Goal: Information Seeking & Learning: Find specific fact

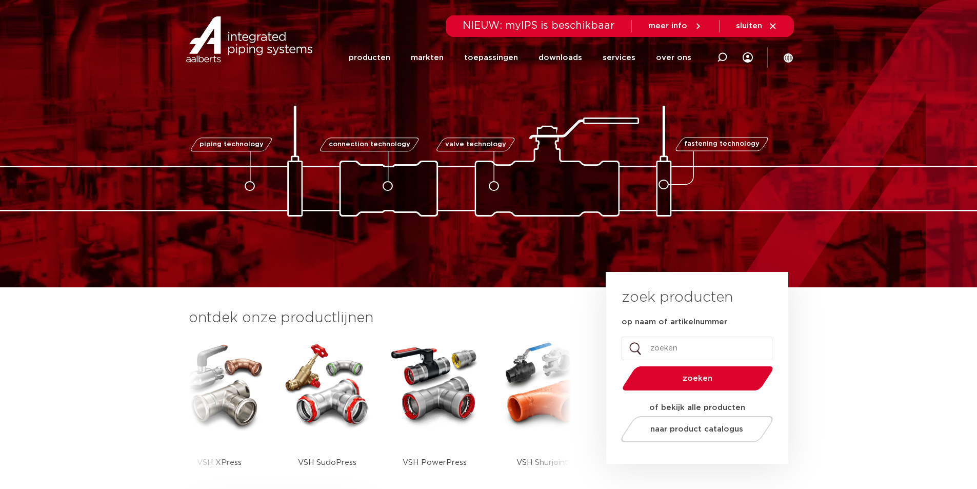
click at [672, 348] on input "op naam of artikelnummer" at bounding box center [697, 348] width 151 height 24
type input "o-ring"
click at [618, 365] on button "zoeken" at bounding box center [697, 378] width 159 height 26
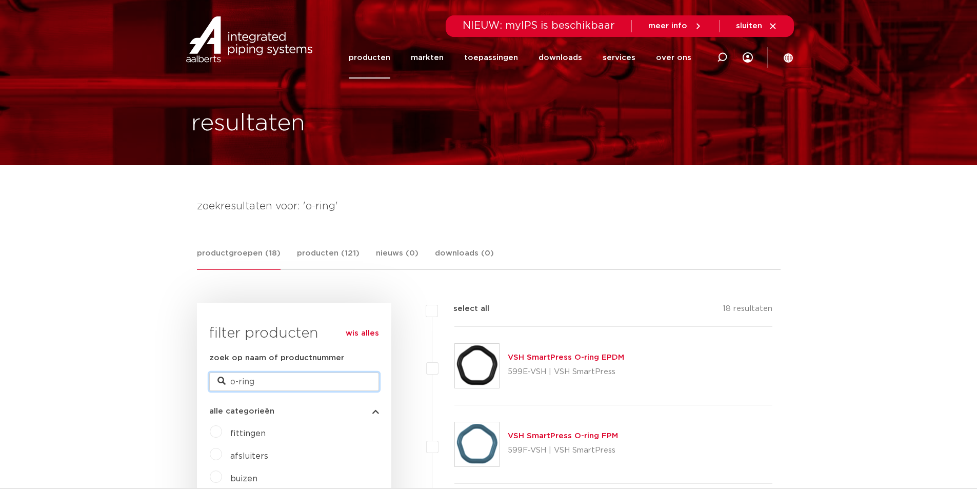
click at [231, 382] on input "o-ring" at bounding box center [294, 381] width 170 height 18
type input "viton o-ring"
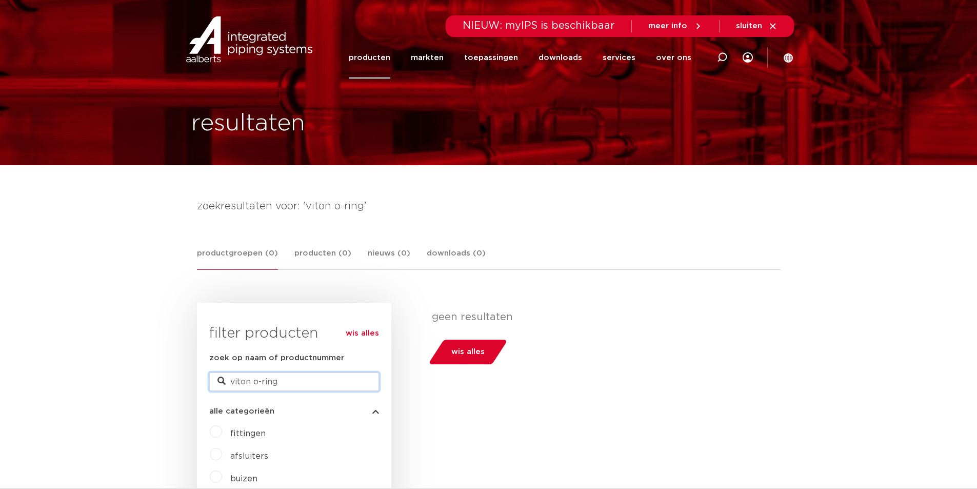
click at [332, 381] on input "viton o-ring" at bounding box center [294, 381] width 170 height 18
type input "viton o-rin"
click at [330, 382] on input "viton o-ring" at bounding box center [294, 381] width 170 height 18
click at [254, 380] on input "viton o-ring" at bounding box center [294, 381] width 170 height 18
click at [267, 385] on input "o-ring" at bounding box center [294, 381] width 170 height 18
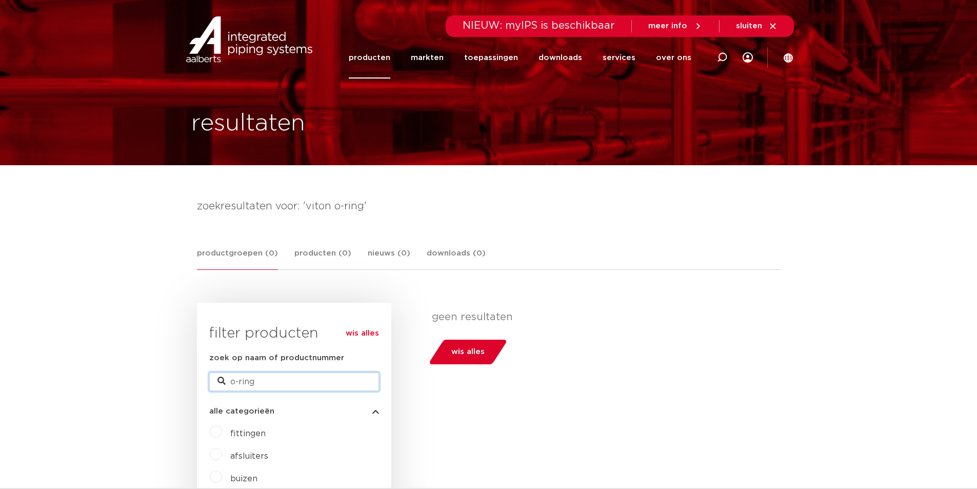
type input "o-ring"
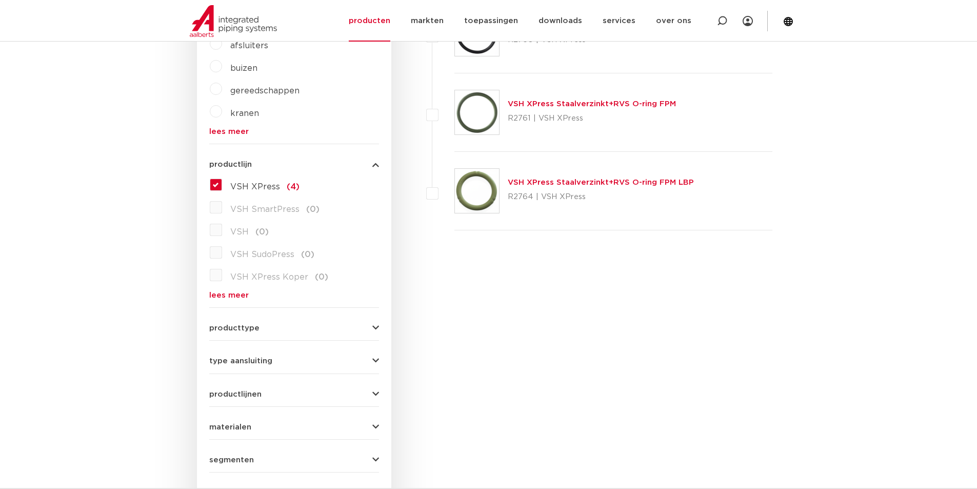
scroll to position [308, 0]
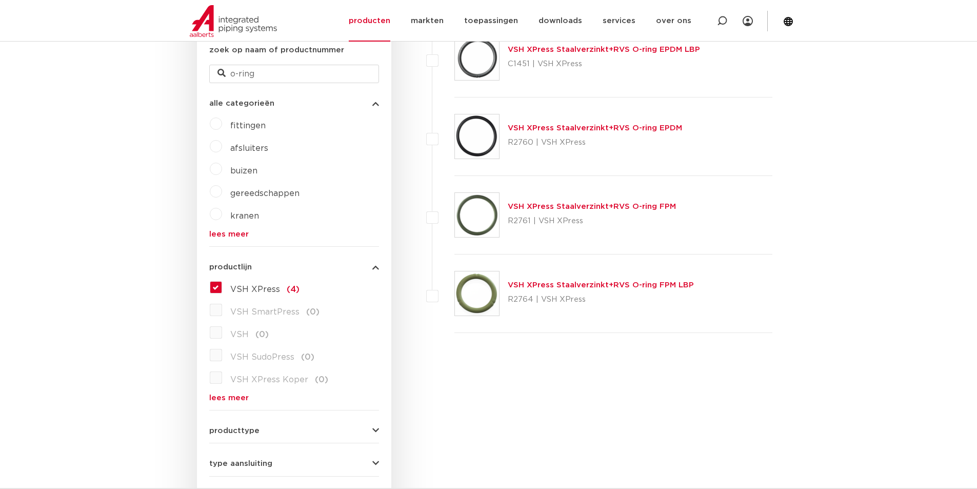
click at [496, 207] on img at bounding box center [477, 215] width 44 height 44
